Goal: Task Accomplishment & Management: Manage account settings

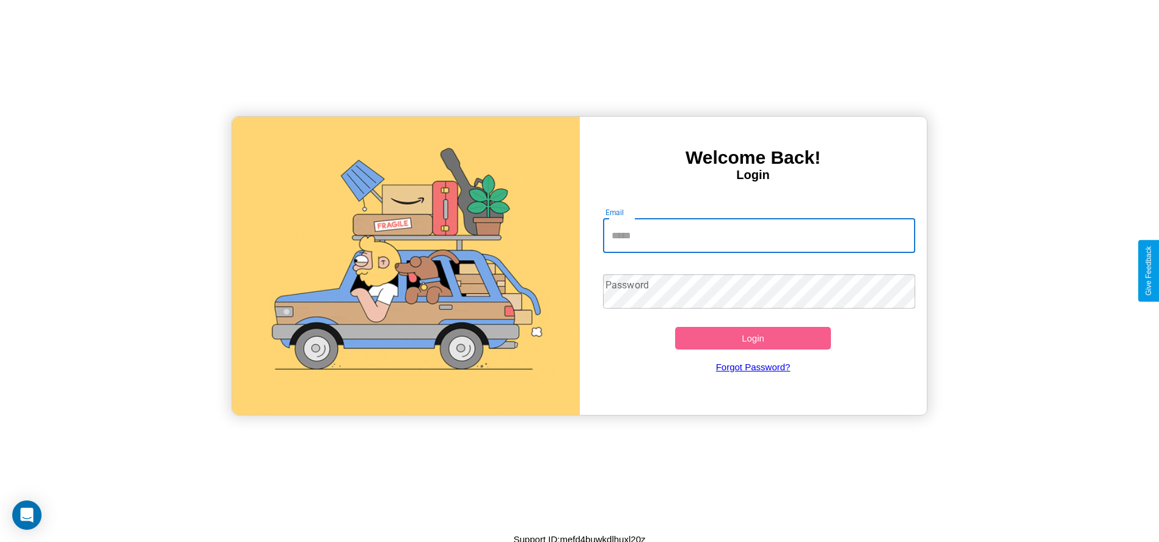
click at [759, 235] on input "Email" at bounding box center [759, 236] width 312 height 34
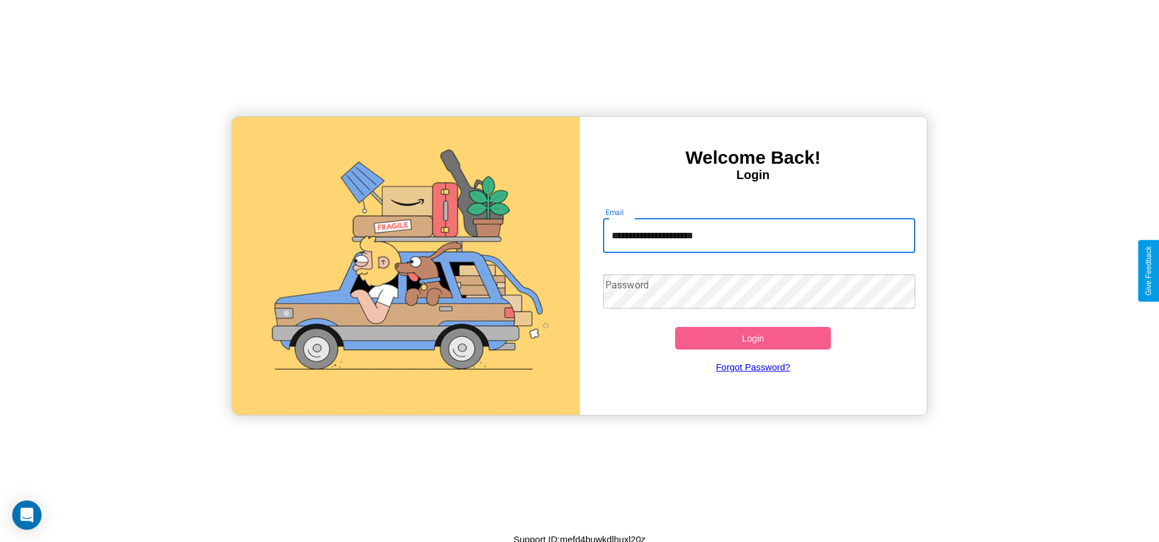
type input "**********"
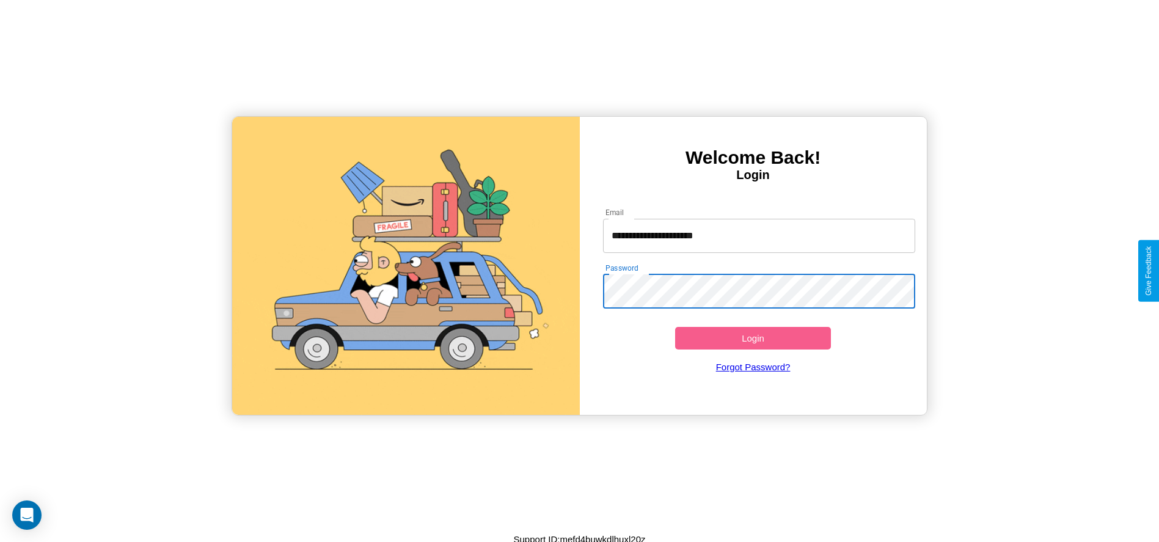
click at [753, 338] on button "Login" at bounding box center [753, 338] width 156 height 23
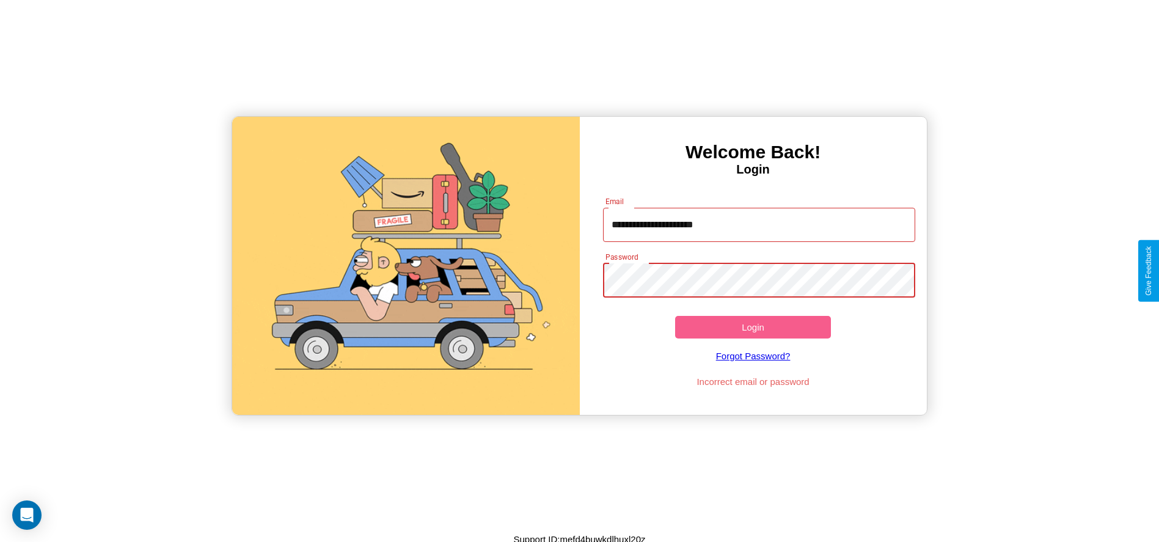
click at [753, 327] on button "Login" at bounding box center [753, 327] width 156 height 23
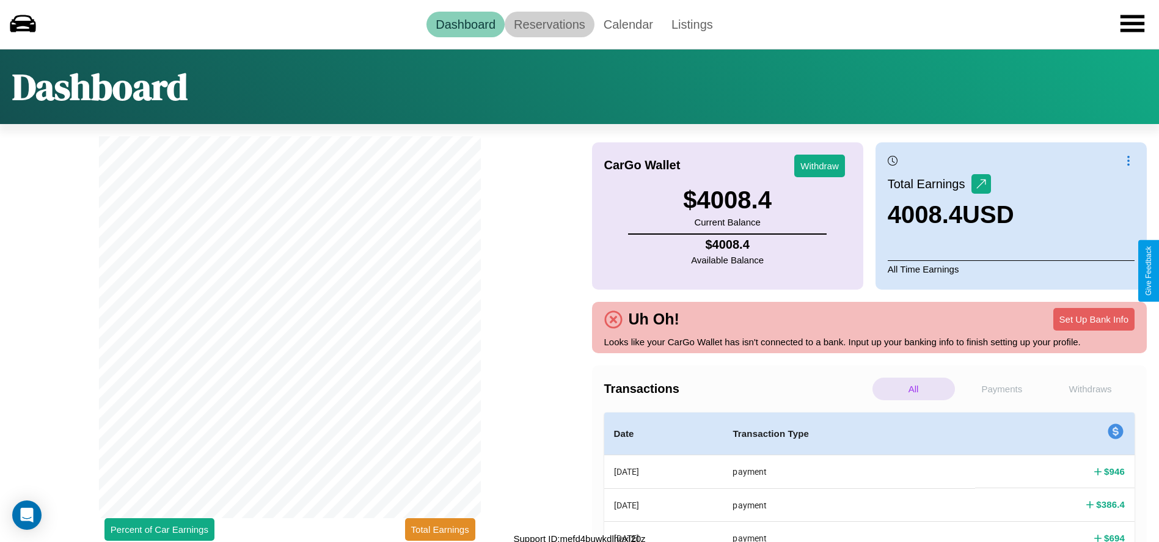
click at [549, 24] on link "Reservations" at bounding box center [550, 25] width 90 height 26
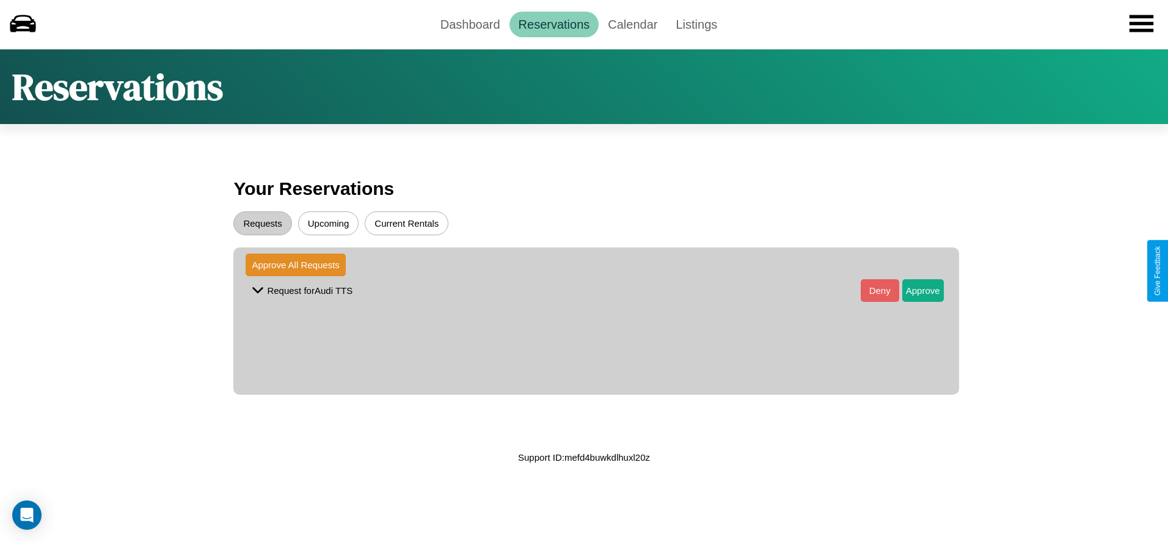
click at [328, 223] on button "Upcoming" at bounding box center [328, 223] width 61 height 24
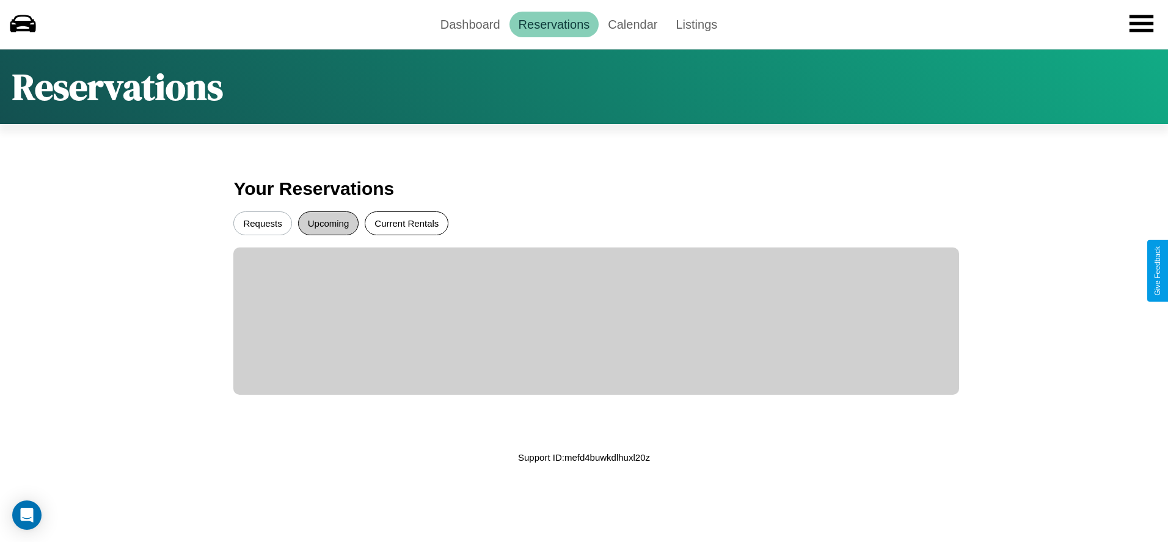
click at [406, 223] on button "Current Rentals" at bounding box center [407, 223] width 84 height 24
click at [263, 223] on button "Requests" at bounding box center [262, 223] width 58 height 24
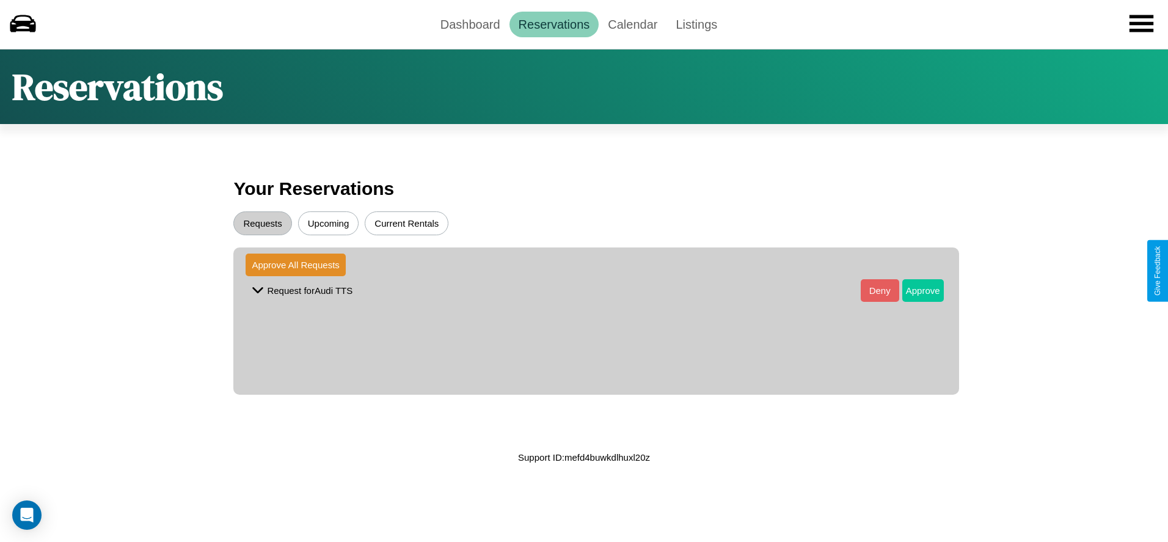
click at [913, 290] on button "Approve" at bounding box center [923, 290] width 42 height 23
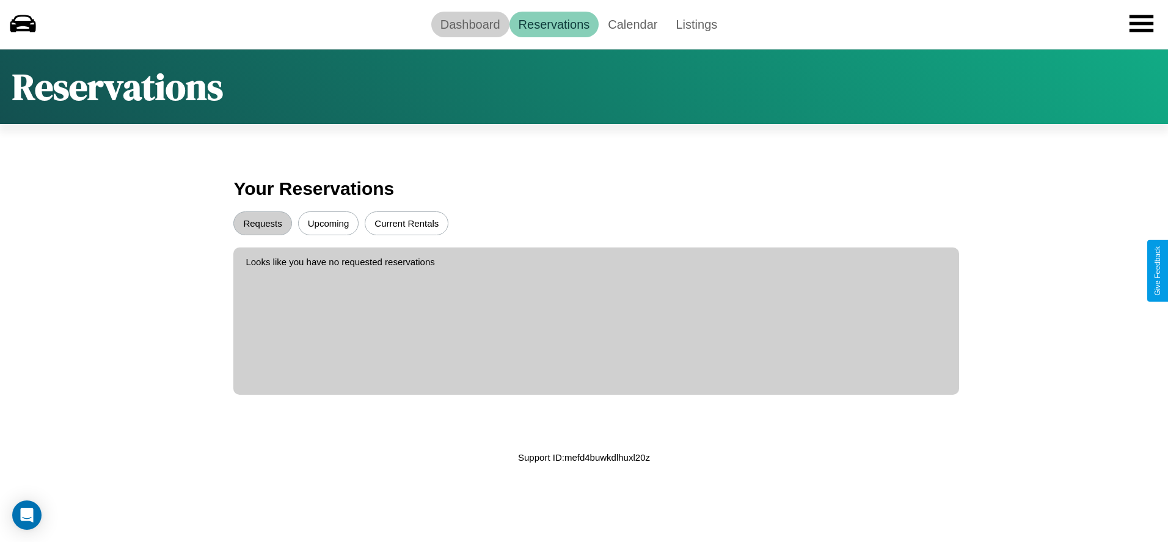
click at [470, 24] on link "Dashboard" at bounding box center [470, 25] width 78 height 26
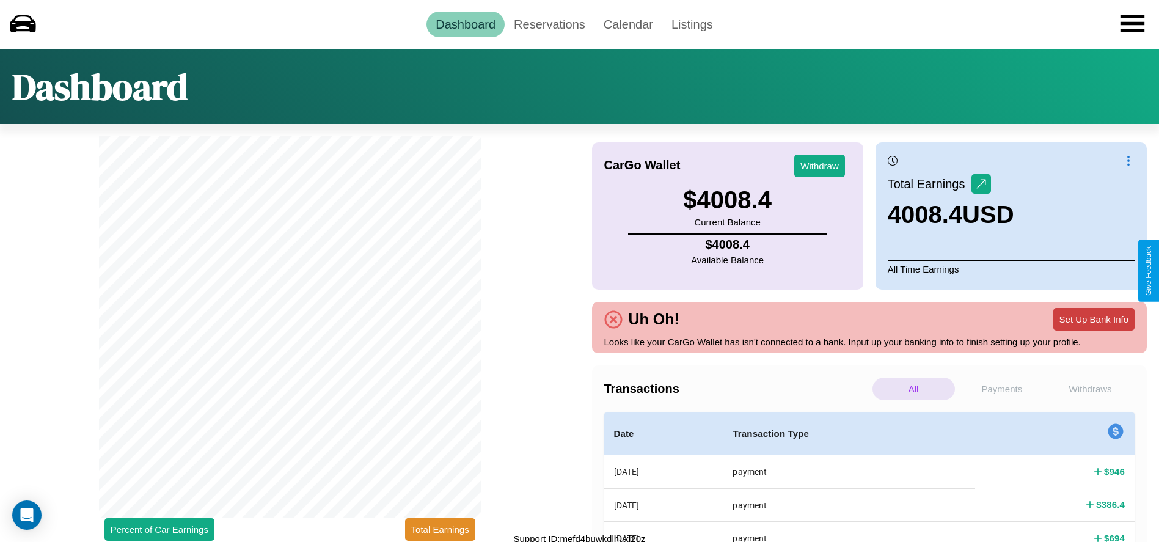
click at [1094, 319] on button "Set Up Bank Info" at bounding box center [1093, 319] width 81 height 23
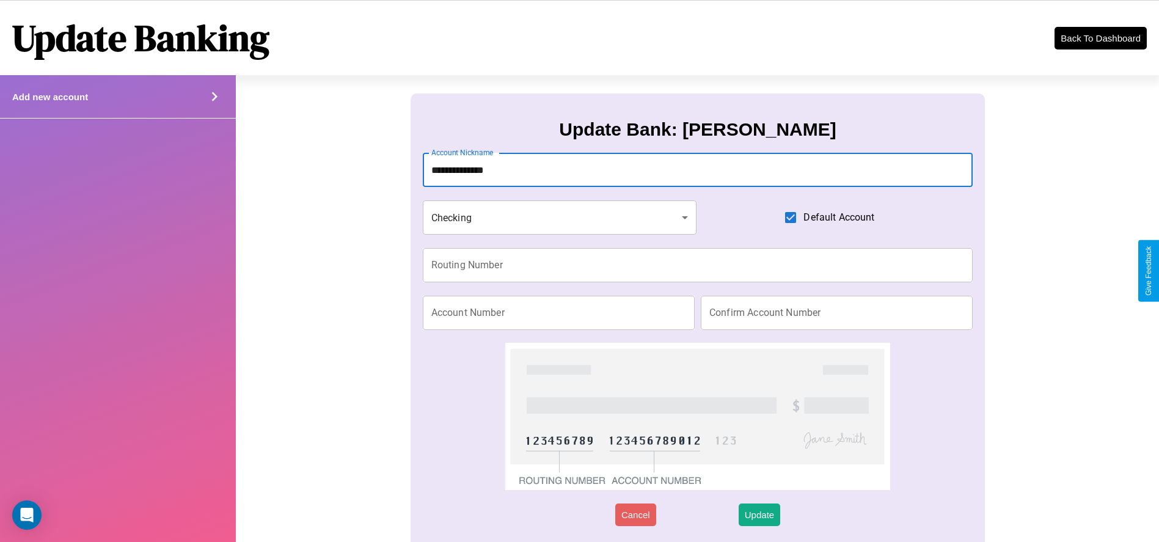
type input "**********"
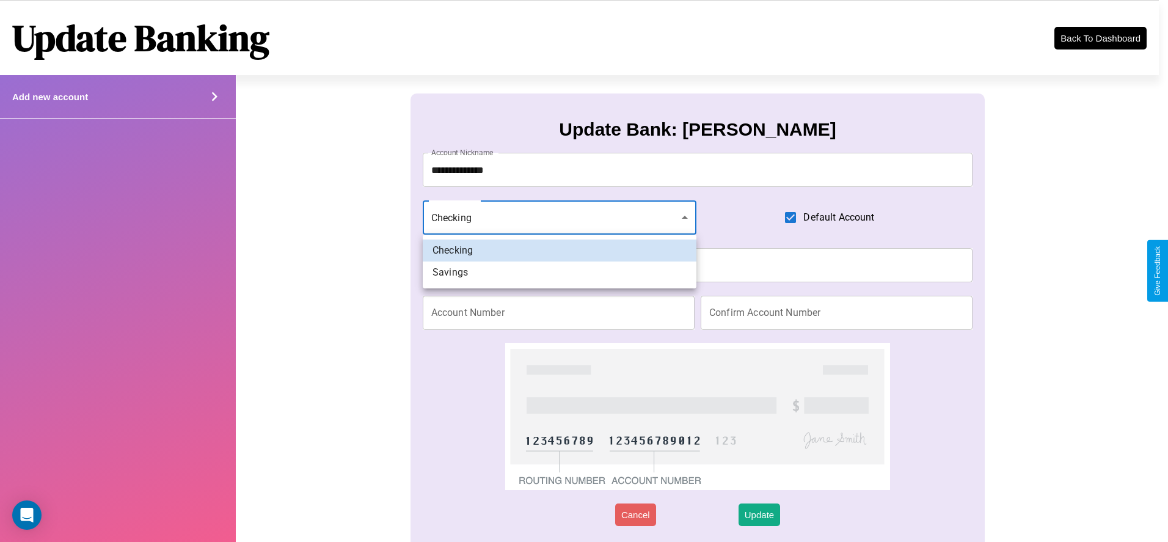
click at [559, 218] on div at bounding box center [584, 271] width 1168 height 542
